Goal: Information Seeking & Learning: Learn about a topic

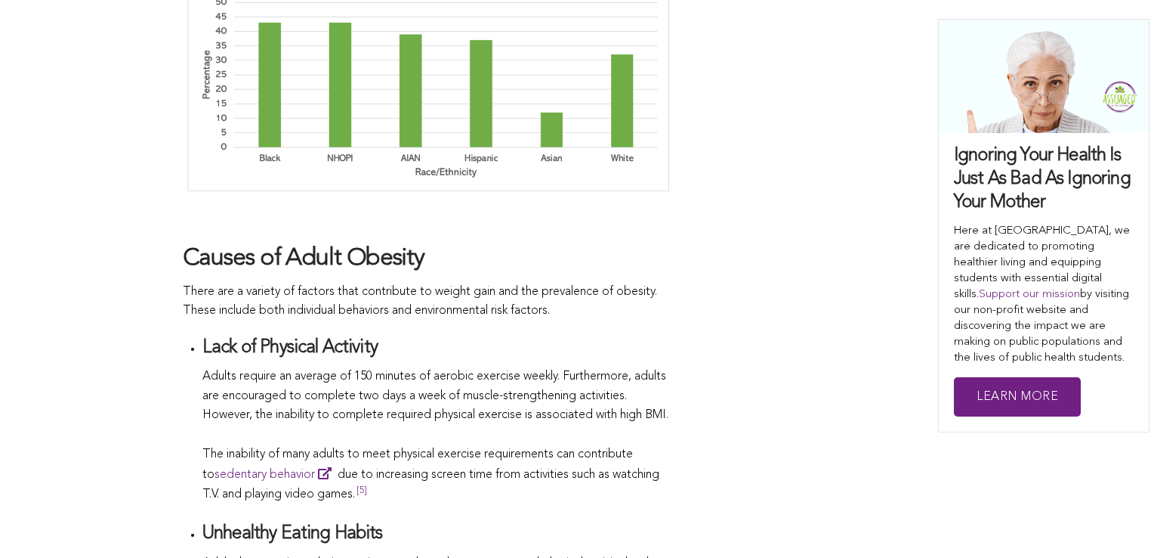
scroll to position [2239, 0]
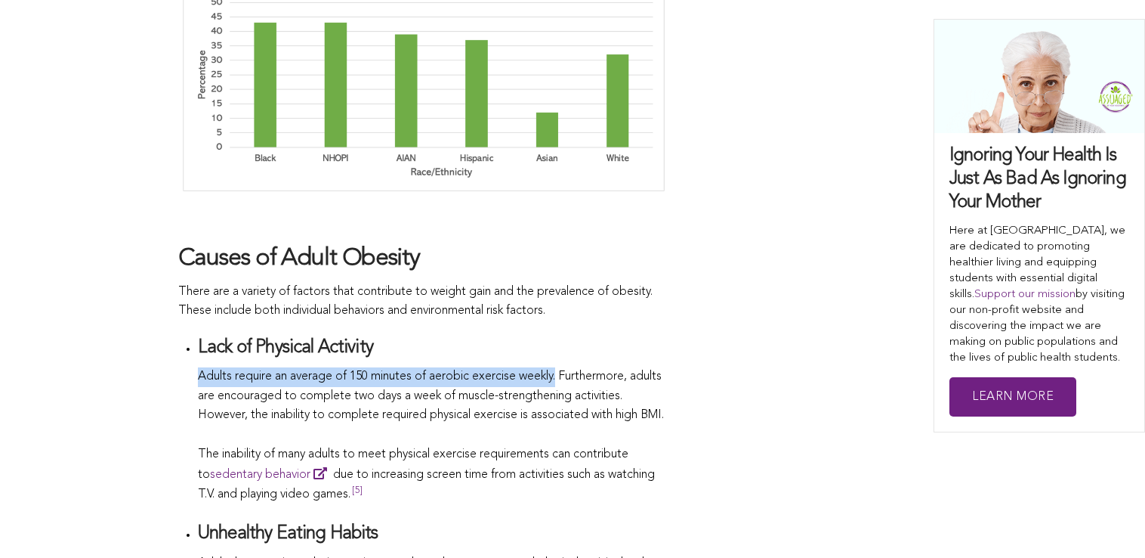
drag, startPoint x: 198, startPoint y: 325, endPoint x: 564, endPoint y: 318, distance: 365.7
click at [564, 336] on li "Lack of Physical Activity Adults require an average of 150 minutes of aerobic e…" at bounding box center [433, 421] width 471 height 171
copy span "Adults require an average of 150 minutes of aerobic exercise weekly."
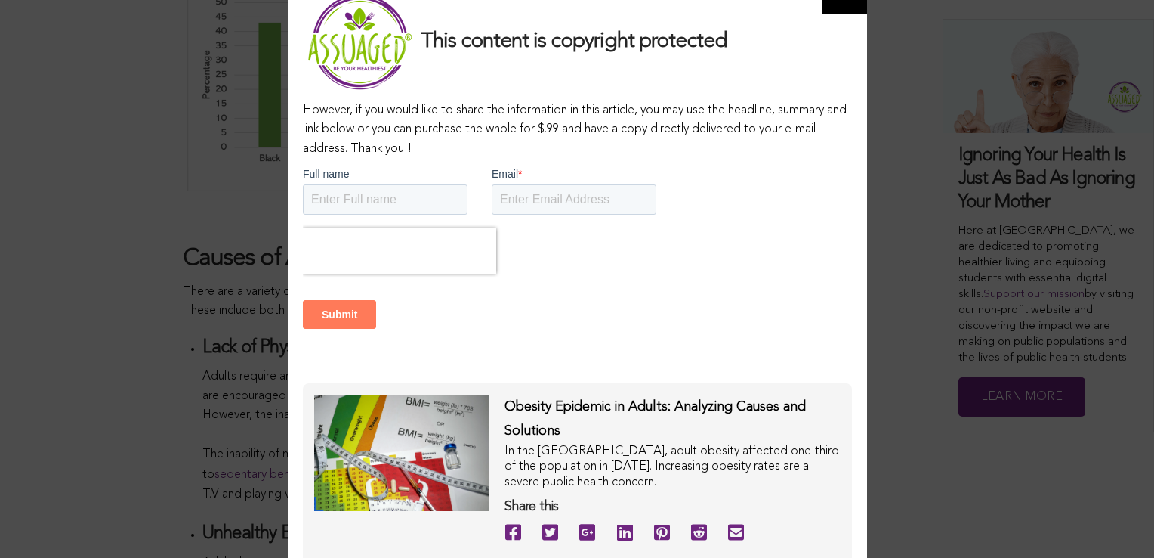
click at [849, 421] on div "Obesity Epidemic in Adults: Analyzing Causes and Solutions In the United States…" at bounding box center [577, 476] width 549 height 186
click at [962, 369] on div "This content is copyright protected However, if you would like to share the inf…" at bounding box center [577, 279] width 1154 height 558
click at [397, 212] on input "Full name" at bounding box center [384, 199] width 165 height 30
click at [762, 172] on form "Full name Email * Submit" at bounding box center [576, 274] width 549 height 217
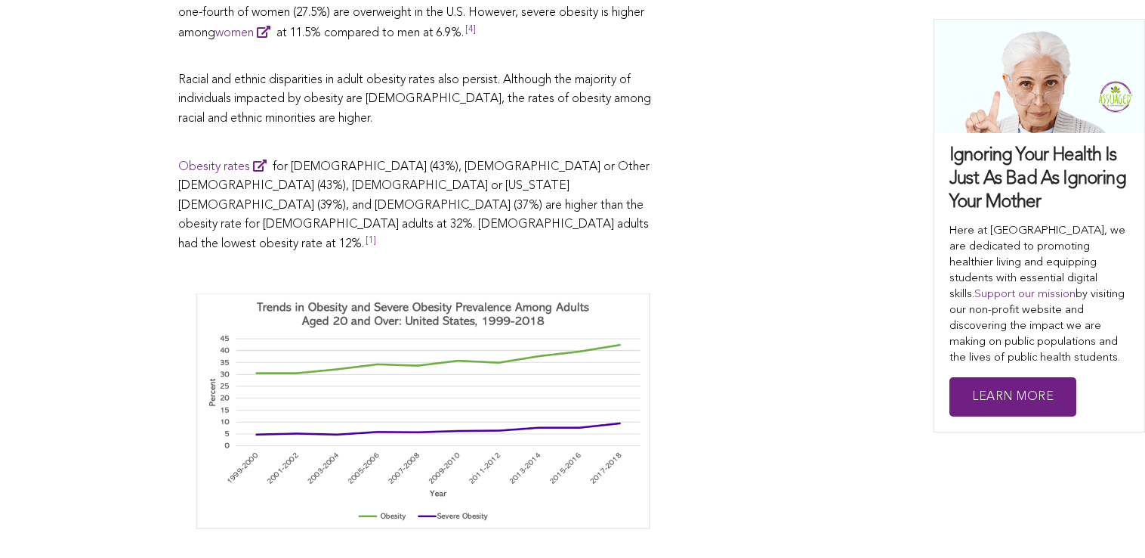
scroll to position [1698, 0]
